Goal: Transaction & Acquisition: Download file/media

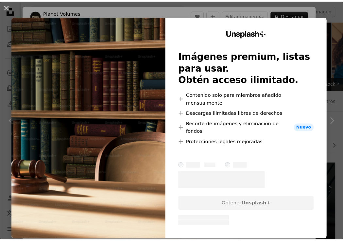
scroll to position [351, 0]
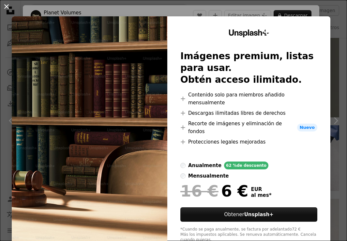
click at [6, 6] on button "An X shape" at bounding box center [7, 7] width 8 height 8
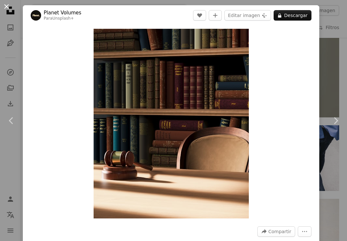
click at [8, 6] on button "An X shape" at bounding box center [7, 7] width 8 height 8
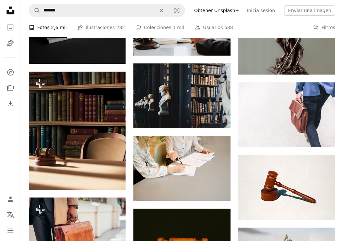
scroll to position [390, 0]
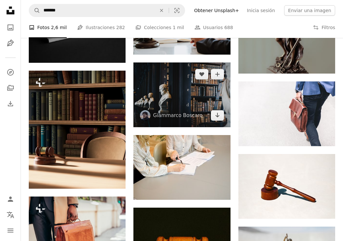
click at [172, 100] on img at bounding box center [181, 94] width 97 height 65
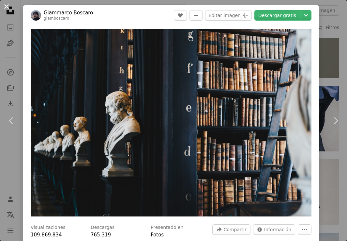
click at [5, 7] on button "An X shape" at bounding box center [7, 7] width 8 height 8
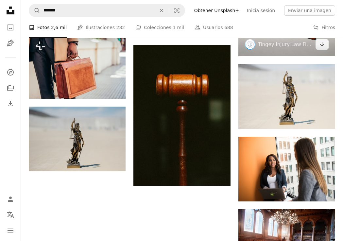
scroll to position [560, 0]
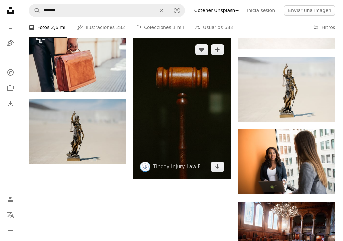
click at [183, 124] on img at bounding box center [181, 108] width 97 height 140
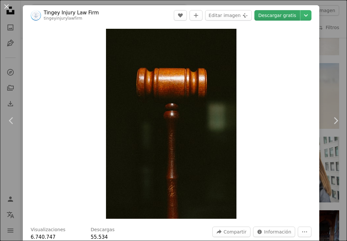
click at [268, 17] on link "Descargar gratis" at bounding box center [278, 15] width 46 height 10
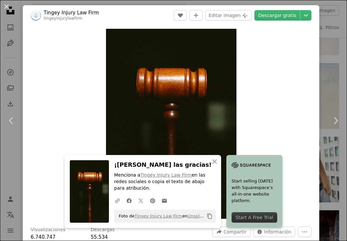
click at [5, 6] on button "An X shape" at bounding box center [7, 7] width 8 height 8
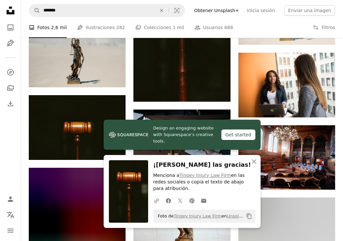
scroll to position [639, 0]
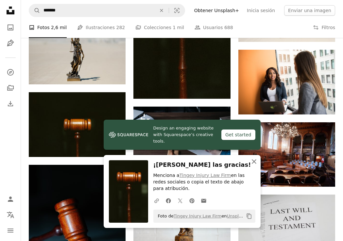
click at [254, 159] on icon "An X shape" at bounding box center [254, 161] width 8 height 8
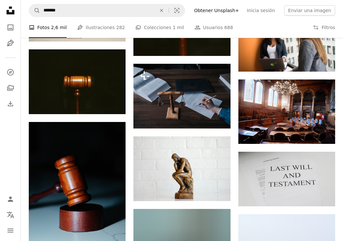
scroll to position [711, 0]
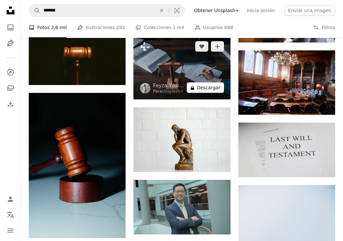
click at [194, 85] on icon "A lock" at bounding box center [192, 87] width 5 height 5
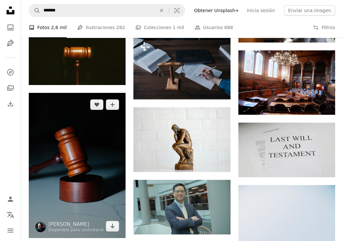
click at [89, 149] on img at bounding box center [77, 165] width 97 height 145
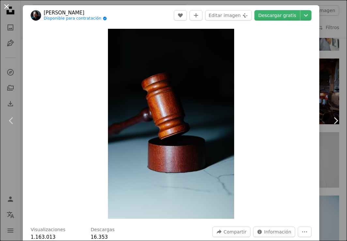
click at [7, 7] on button "An X shape" at bounding box center [7, 7] width 8 height 8
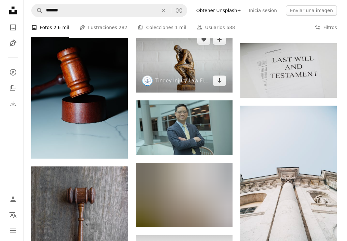
scroll to position [797, 0]
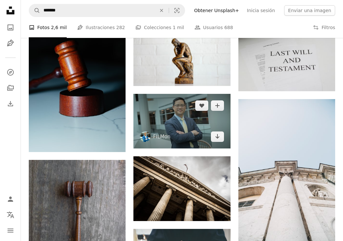
click at [179, 122] on img at bounding box center [181, 121] width 97 height 55
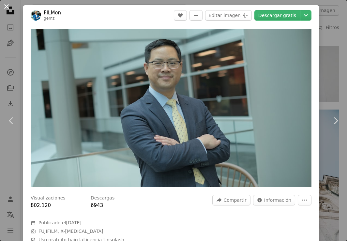
click at [7, 6] on button "An X shape" at bounding box center [7, 7] width 8 height 8
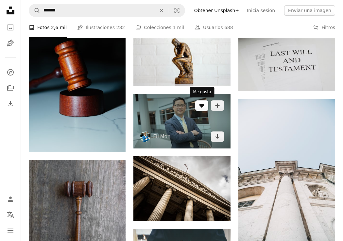
click at [196, 106] on button "A heart" at bounding box center [201, 105] width 13 height 10
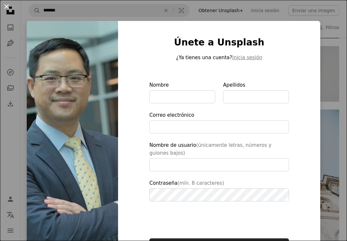
click at [8, 7] on button "An X shape" at bounding box center [7, 7] width 8 height 8
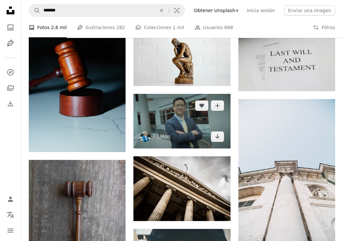
click at [165, 122] on img at bounding box center [181, 121] width 97 height 55
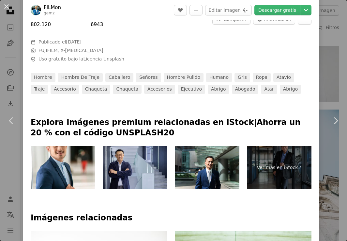
scroll to position [226, 0]
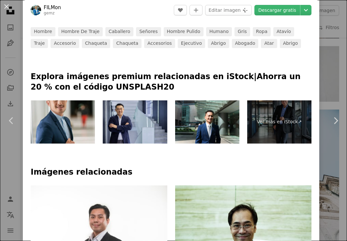
click at [59, 119] on img at bounding box center [63, 121] width 64 height 43
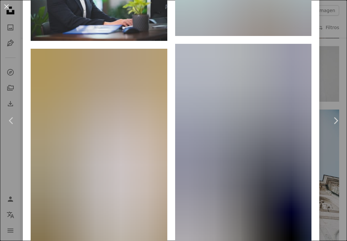
scroll to position [2798, 0]
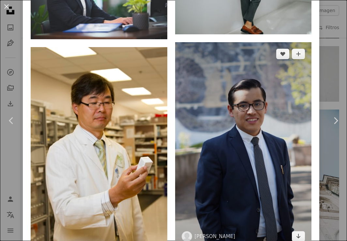
click at [249, 93] on img at bounding box center [243, 145] width 137 height 206
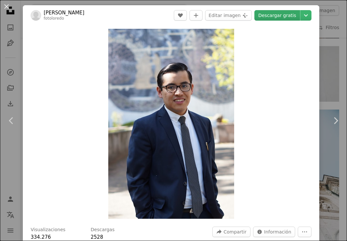
click at [272, 14] on link "Descargar gratis" at bounding box center [278, 15] width 46 height 10
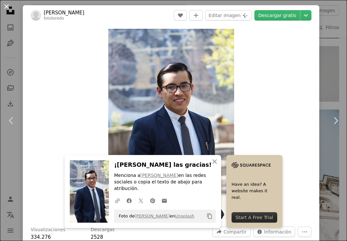
click at [7, 6] on button "An X shape" at bounding box center [7, 7] width 8 height 8
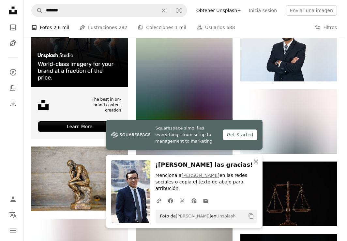
scroll to position [1110, 0]
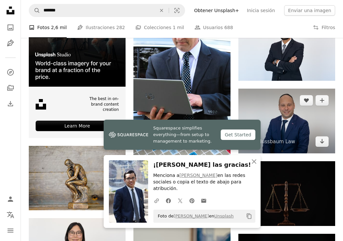
click at [294, 129] on img at bounding box center [286, 121] width 97 height 65
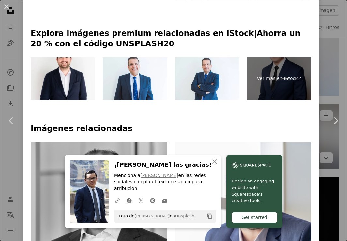
scroll to position [312, 0]
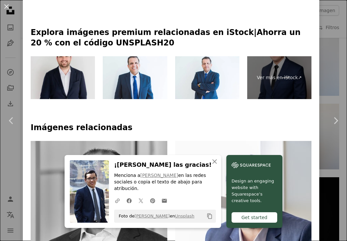
click at [67, 81] on img at bounding box center [63, 77] width 64 height 43
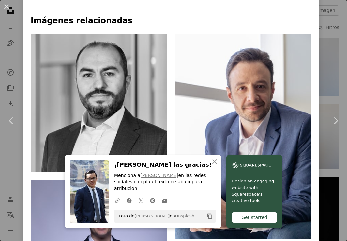
scroll to position [426, 0]
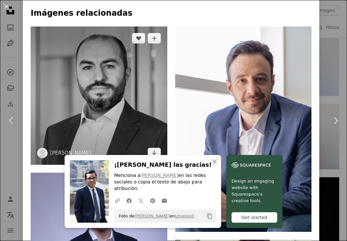
click at [105, 89] on img at bounding box center [99, 95] width 137 height 138
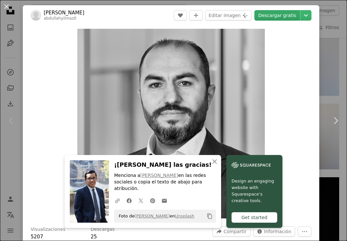
click at [268, 14] on link "Descargar gratis" at bounding box center [278, 15] width 46 height 10
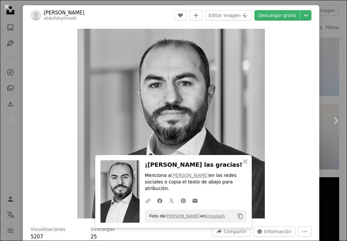
click at [8, 7] on button "An X shape" at bounding box center [7, 7] width 8 height 8
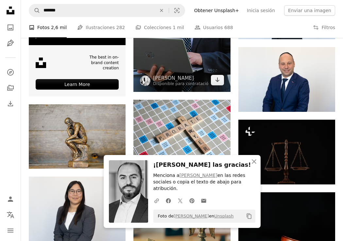
scroll to position [1156, 0]
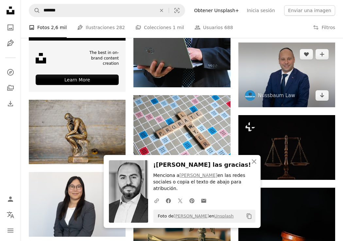
click at [301, 76] on img at bounding box center [286, 74] width 97 height 65
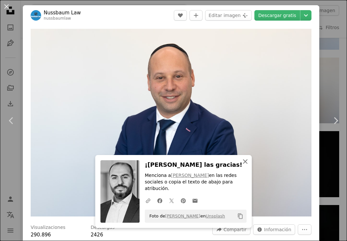
click at [244, 164] on icon "An X shape" at bounding box center [246, 161] width 8 height 8
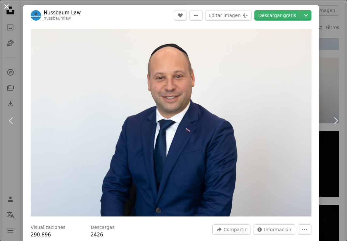
click at [7, 6] on button "An X shape" at bounding box center [7, 7] width 8 height 8
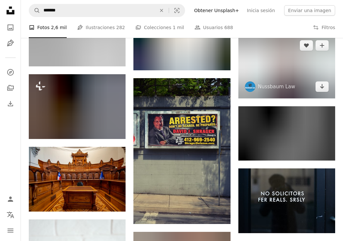
scroll to position [1616, 0]
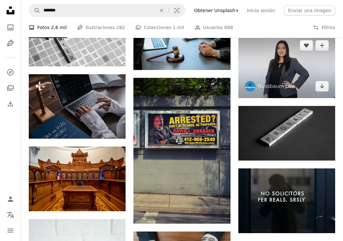
click at [280, 70] on img at bounding box center [286, 66] width 97 height 65
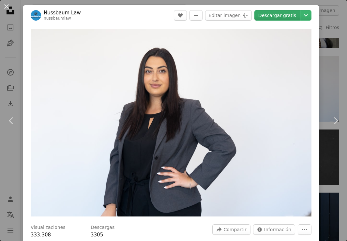
click at [273, 14] on link "Descargar gratis" at bounding box center [278, 15] width 46 height 10
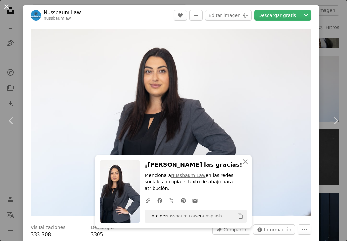
click at [4, 3] on button "An X shape" at bounding box center [7, 7] width 8 height 8
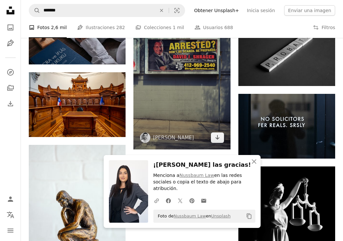
scroll to position [1704, 0]
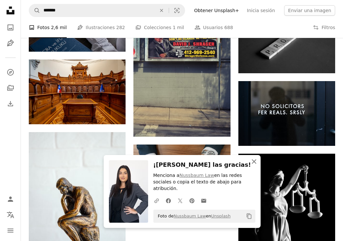
click at [255, 162] on icon "An X shape" at bounding box center [254, 161] width 8 height 8
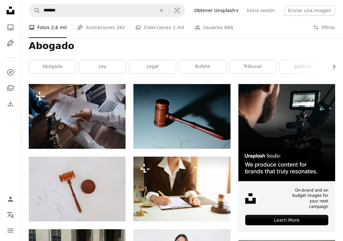
scroll to position [0, 0]
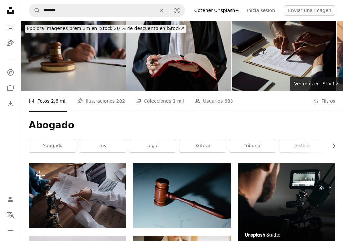
click at [81, 68] on img at bounding box center [73, 56] width 105 height 70
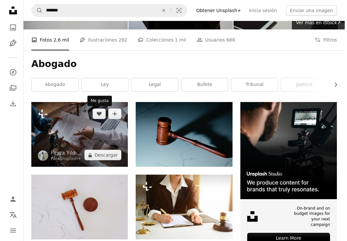
scroll to position [68, 0]
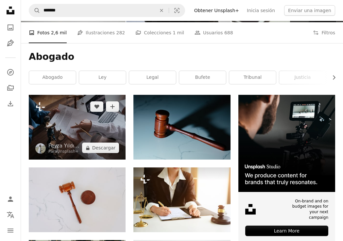
click at [65, 132] on img at bounding box center [77, 127] width 97 height 65
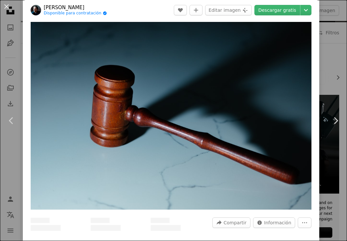
scroll to position [8, 0]
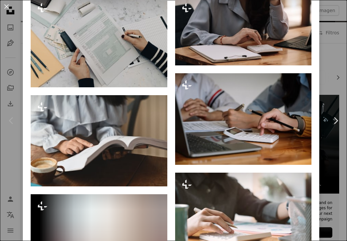
scroll to position [481, 0]
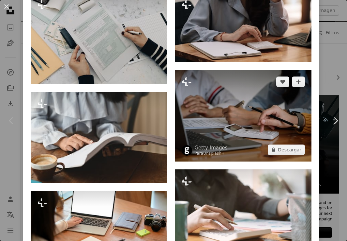
click at [261, 96] on img at bounding box center [243, 115] width 137 height 91
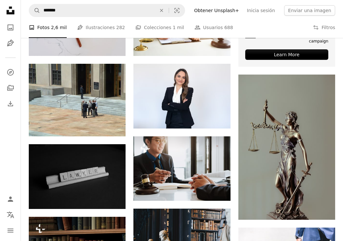
scroll to position [246, 0]
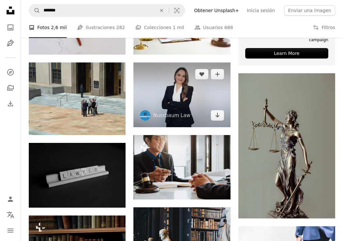
click at [211, 91] on img at bounding box center [181, 94] width 97 height 65
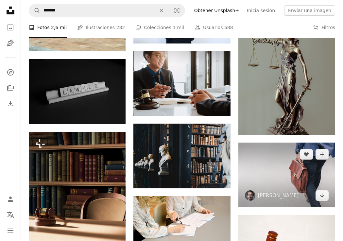
scroll to position [378, 0]
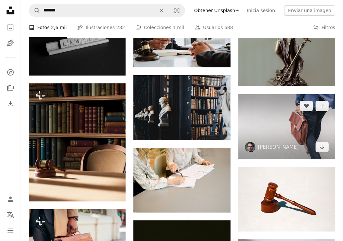
click at [258, 136] on img at bounding box center [286, 126] width 97 height 65
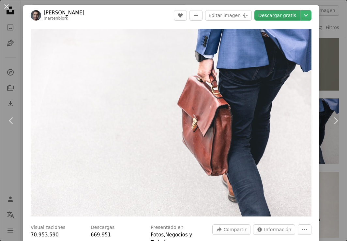
click at [272, 17] on link "Descargar gratis" at bounding box center [278, 15] width 46 height 10
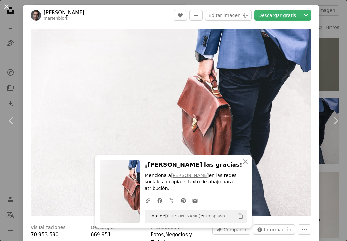
click at [7, 7] on button "An X shape" at bounding box center [7, 7] width 8 height 8
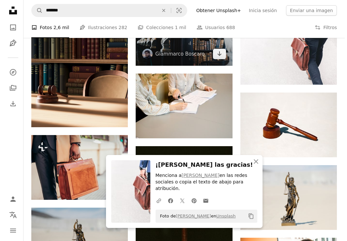
scroll to position [456, 0]
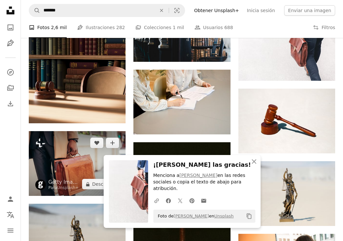
click at [72, 154] on img at bounding box center [77, 163] width 97 height 65
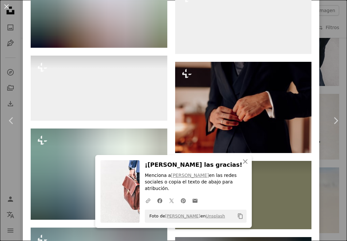
scroll to position [1839, 0]
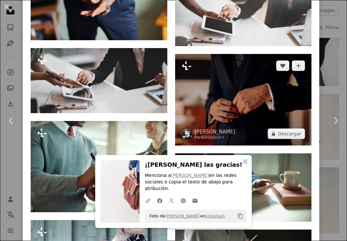
click at [240, 75] on img at bounding box center [243, 99] width 137 height 91
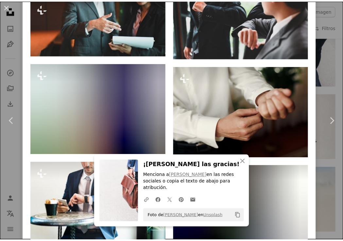
scroll to position [982, 0]
